Goal: Task Accomplishment & Management: Use online tool/utility

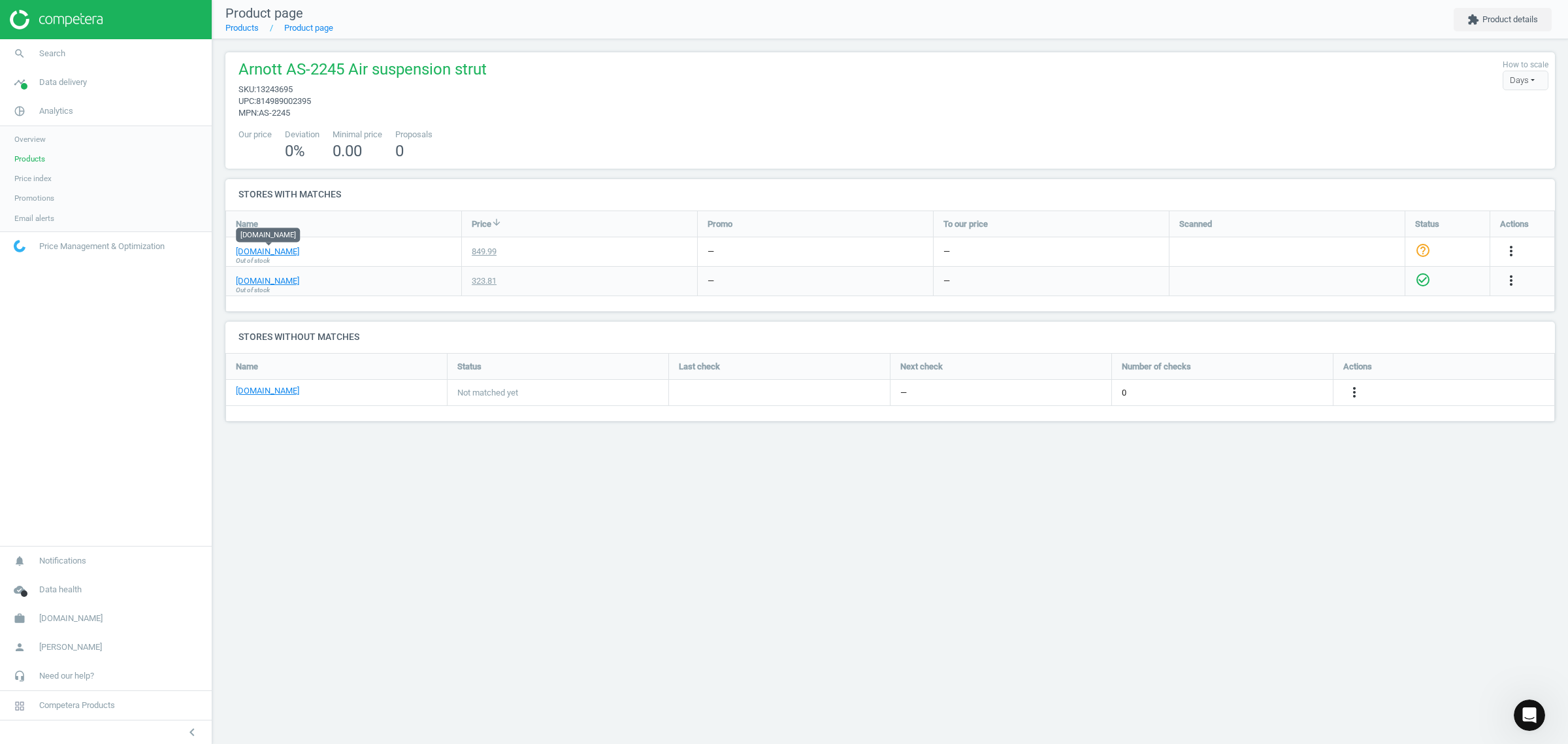
scroll to position [94, 1354]
click at [80, 618] on span "[DOMAIN_NAME]" at bounding box center [71, 618] width 64 height 12
click at [55, 575] on span "Switch campaign" at bounding box center [44, 579] width 58 height 10
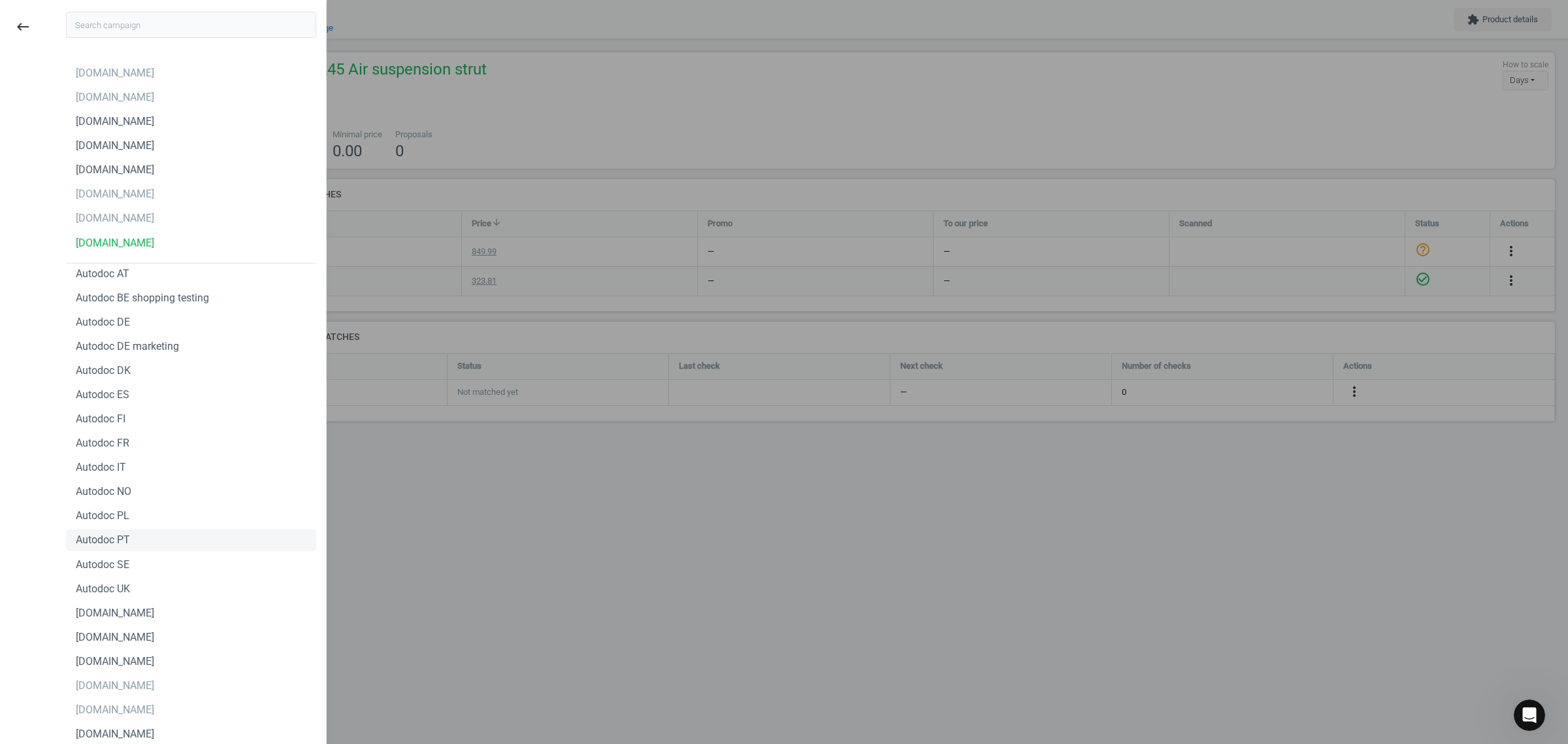
scroll to position [76, 0]
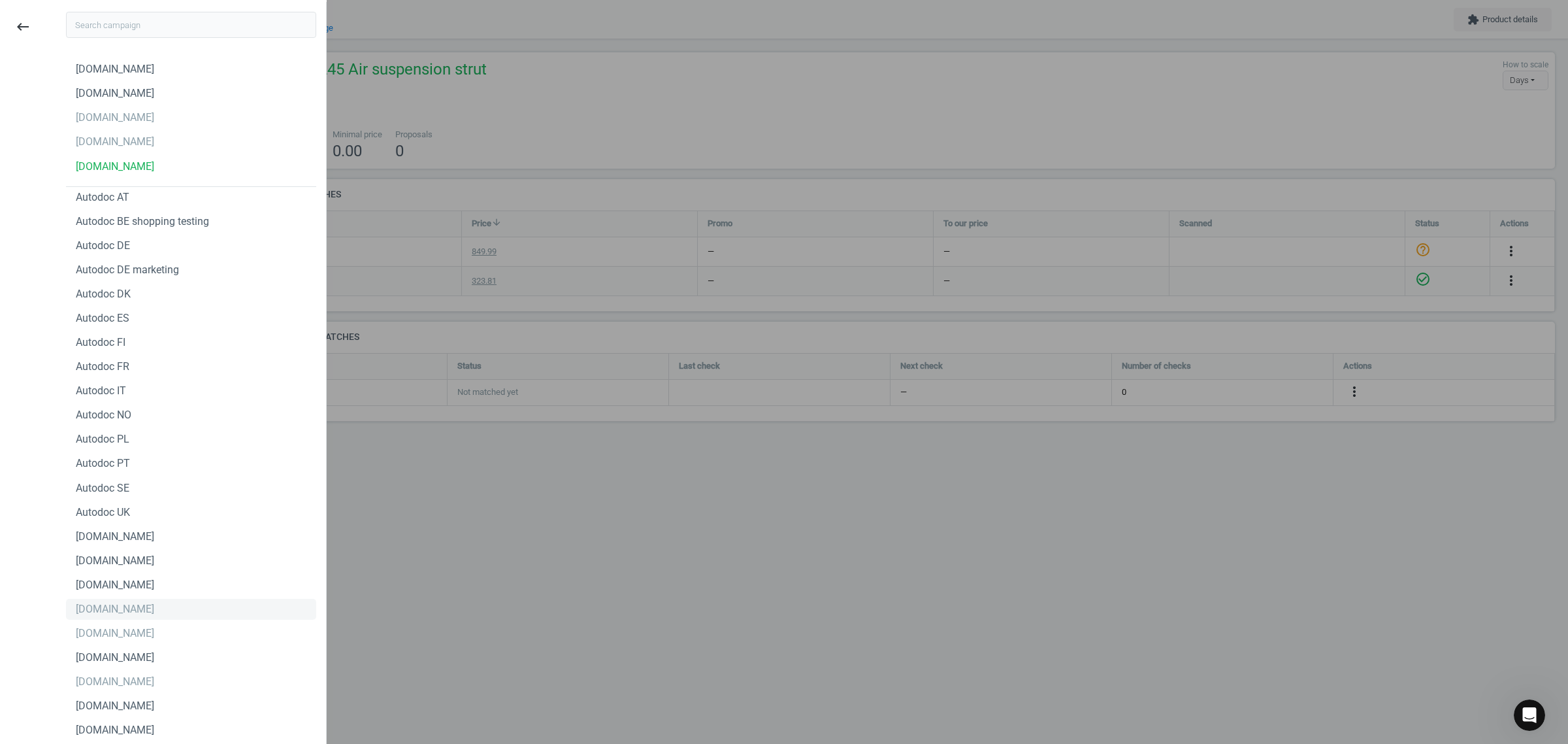
click at [154, 609] on div "[DOMAIN_NAME]" at bounding box center [191, 608] width 250 height 21
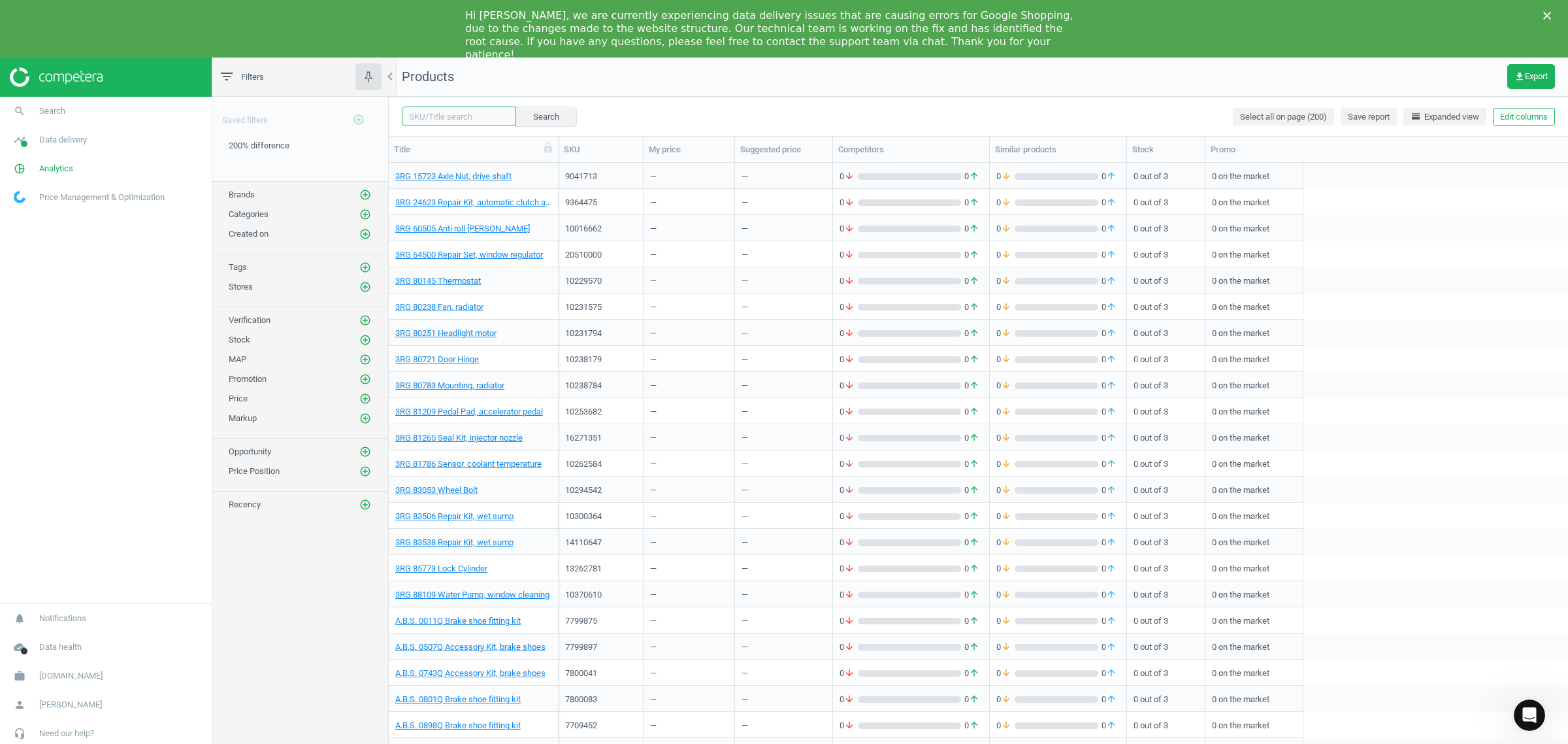
click at [436, 108] on input "text" at bounding box center [459, 116] width 115 height 20
paste input "563400"
type input "563400"
click at [545, 113] on button "Search" at bounding box center [545, 116] width 62 height 20
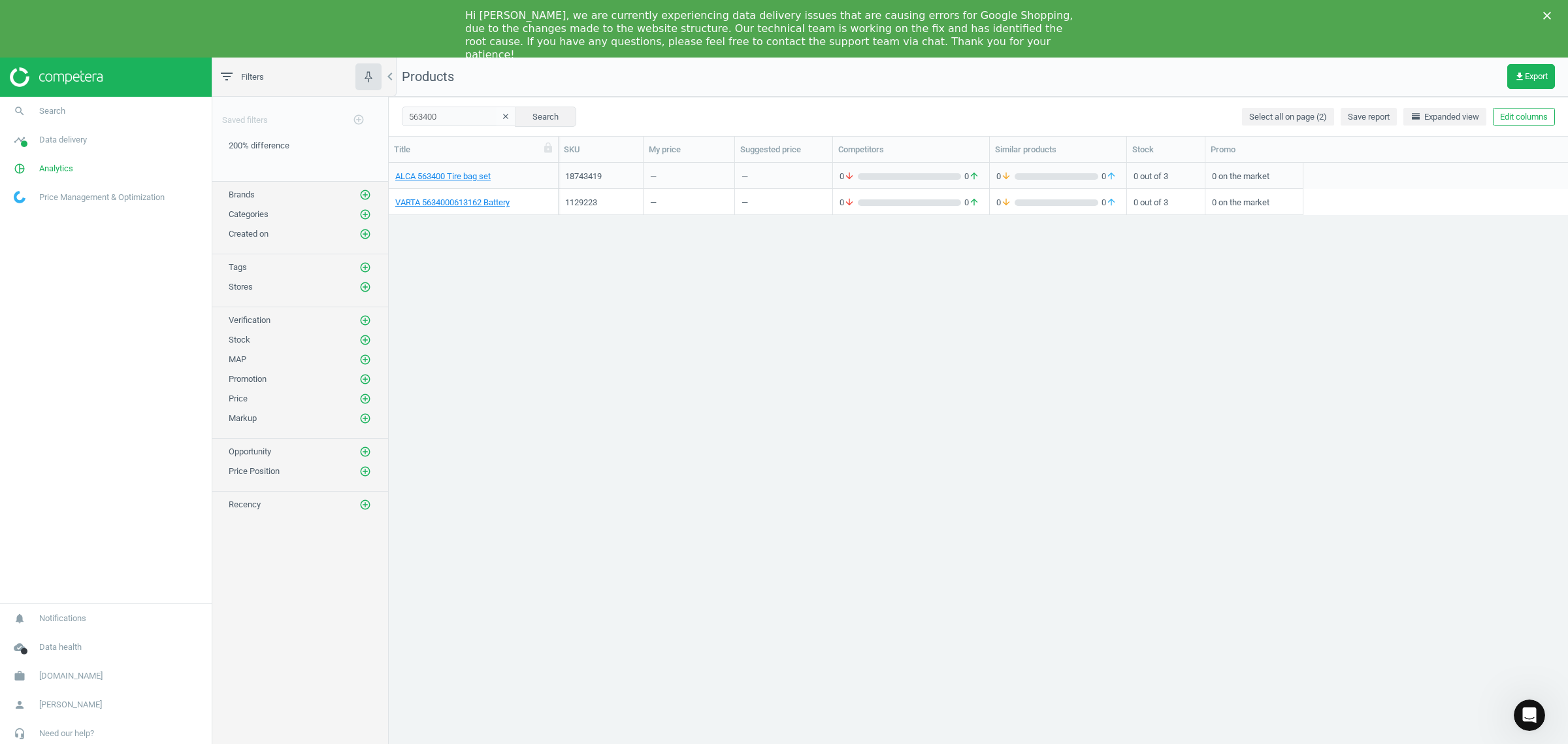
click at [1547, 14] on icon "Close" at bounding box center [1546, 15] width 8 height 8
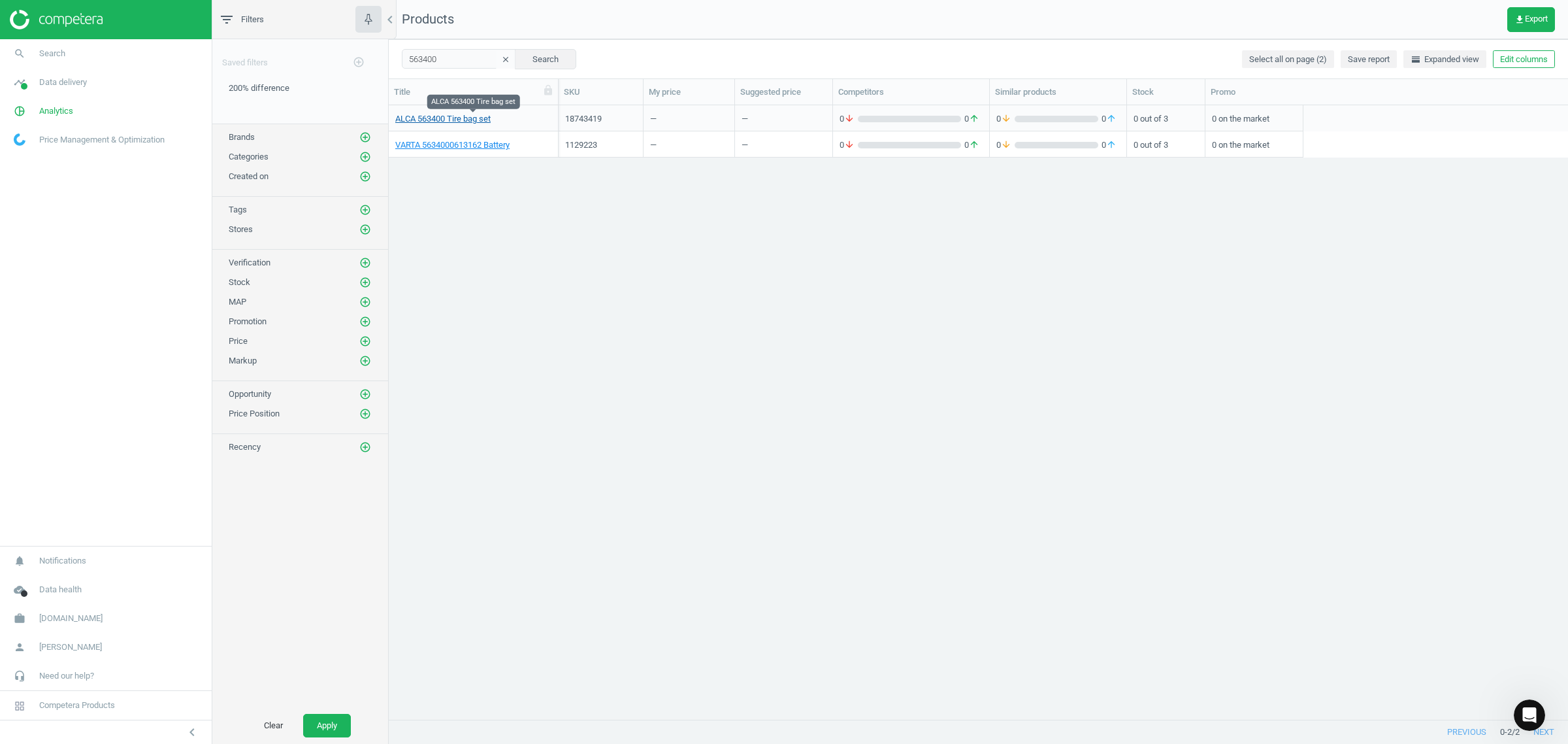
click at [452, 116] on link "ALCA 563400 Tire bag set" at bounding box center [443, 118] width 95 height 12
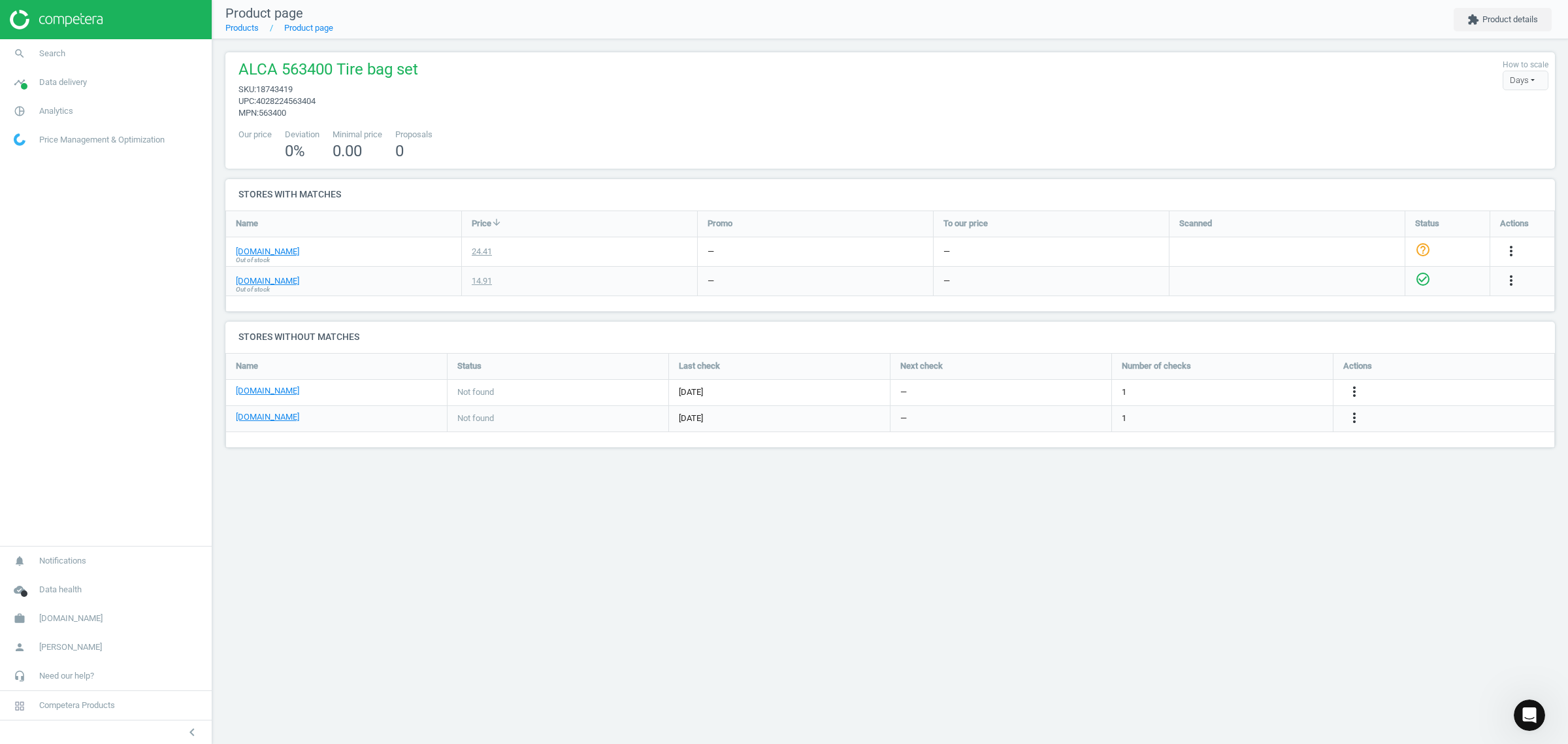
scroll to position [119, 1354]
click at [1512, 246] on icon "more_vert" at bounding box center [1510, 250] width 15 height 15
click at [1347, 278] on link "Edit URL/product option" at bounding box center [1409, 283] width 179 height 20
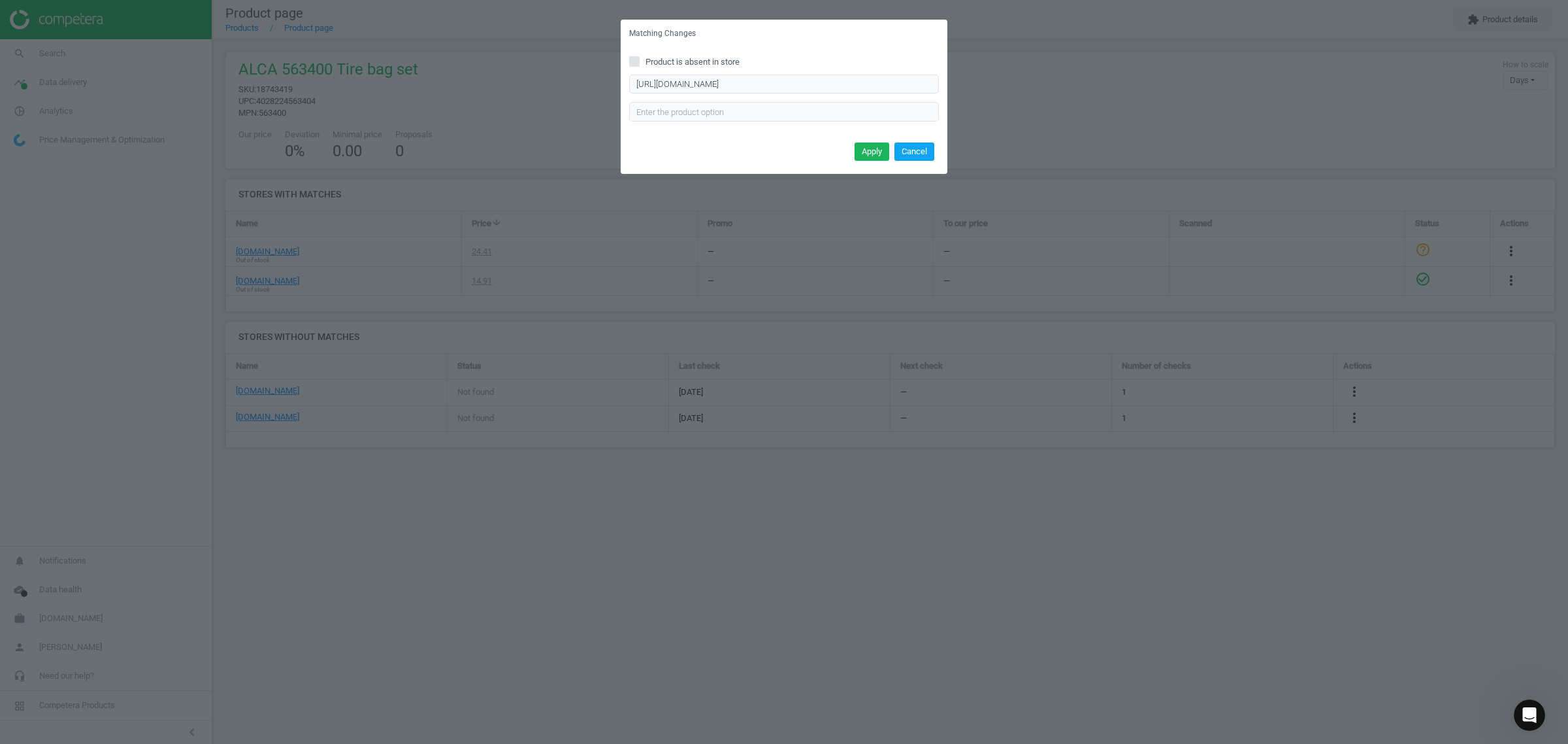
click at [930, 152] on button "Cancel" at bounding box center [914, 152] width 40 height 18
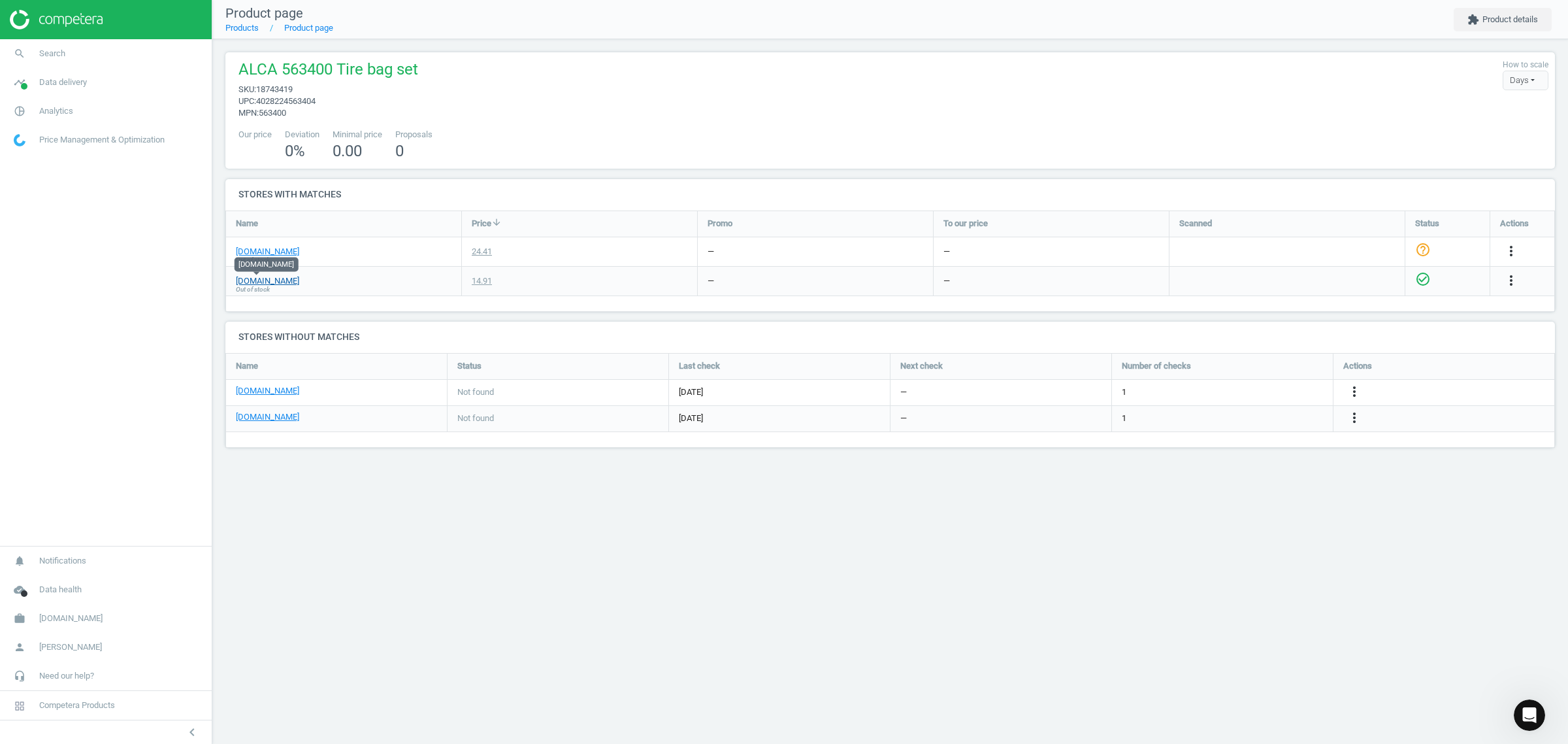
click at [265, 279] on link "[DOMAIN_NAME]" at bounding box center [267, 281] width 64 height 12
